Goal: Information Seeking & Learning: Understand process/instructions

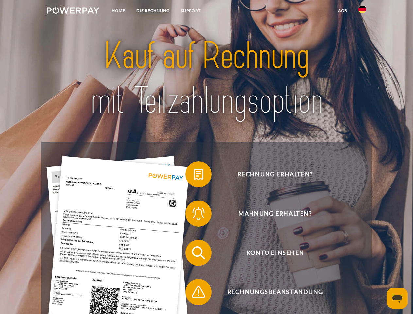
click at [73, 11] on img at bounding box center [73, 10] width 53 height 7
click at [362, 11] on img at bounding box center [362, 10] width 8 height 8
click at [342, 11] on link "agb" at bounding box center [343, 11] width 20 height 12
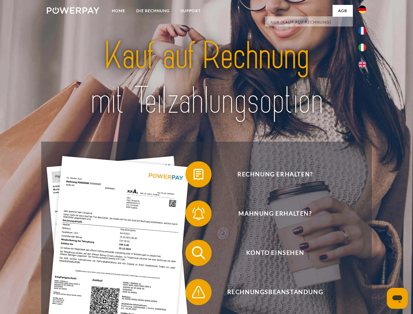
click at [194, 176] on span at bounding box center [188, 174] width 33 height 33
click at [194, 215] on span at bounding box center [188, 213] width 33 height 33
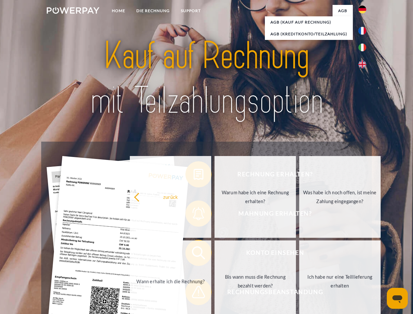
click at [215, 254] on link "Bis wann muss die Rechnung bezahlt werden?" at bounding box center [255, 281] width 81 height 82
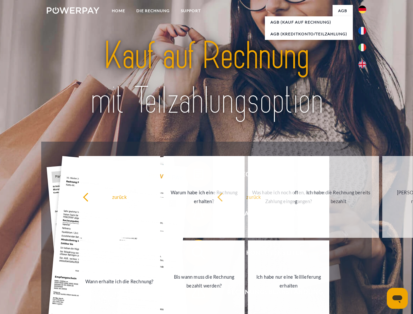
click at [194, 293] on span at bounding box center [188, 292] width 33 height 33
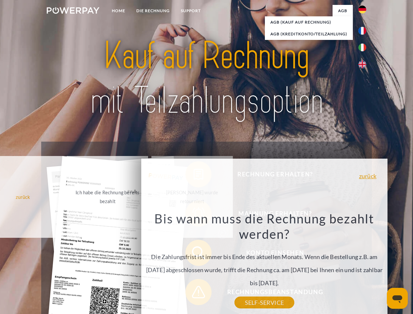
click at [397, 298] on icon "Messaging-Fenster öffnen" at bounding box center [397, 299] width 10 height 8
